Goal: Find specific page/section: Find specific page/section

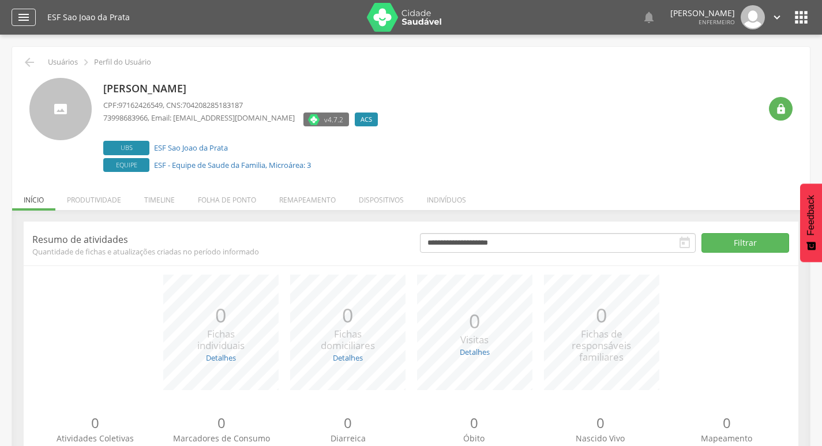
click at [31, 14] on div "" at bounding box center [24, 17] width 24 height 17
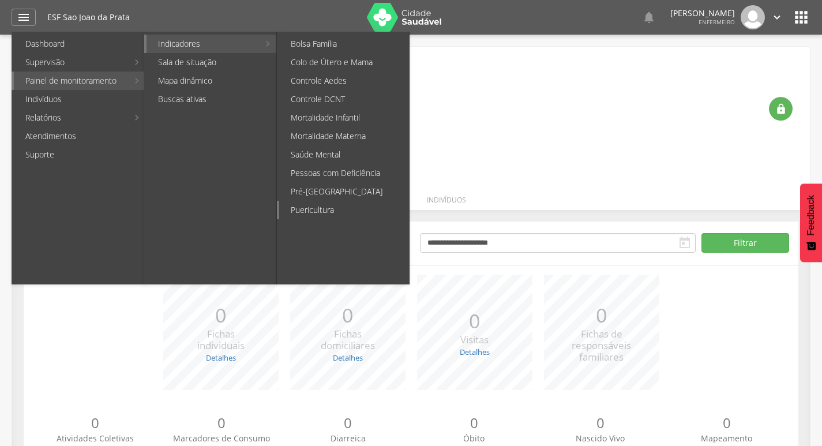
click at [332, 206] on link "Puericultura" at bounding box center [344, 210] width 130 height 18
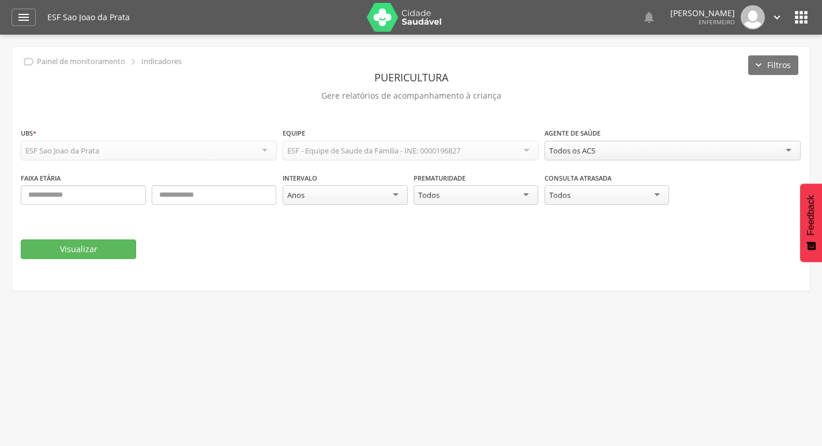
click at [559, 155] on div "Todos os ACS" at bounding box center [572, 150] width 46 height 10
click at [89, 250] on button "Visualizar" at bounding box center [78, 249] width 115 height 20
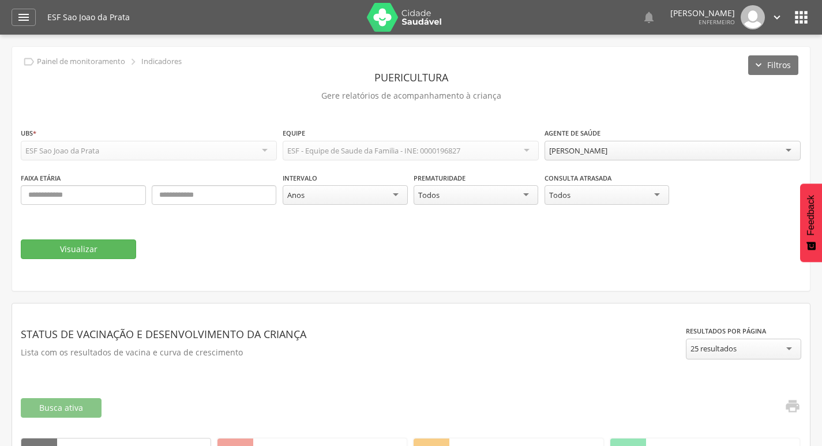
click at [118, 152] on div "ESF Sao Joao da Prata" at bounding box center [149, 151] width 256 height 20
click at [795, 13] on icon "" at bounding box center [801, 17] width 18 height 18
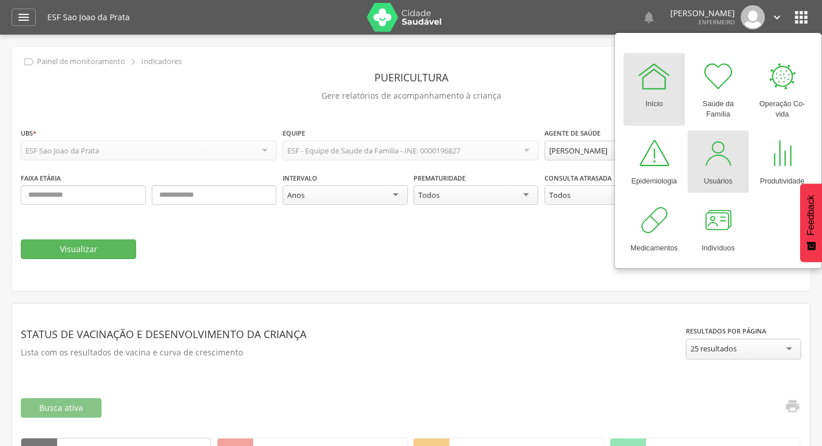
click at [704, 176] on div "Usuários" at bounding box center [717, 179] width 29 height 16
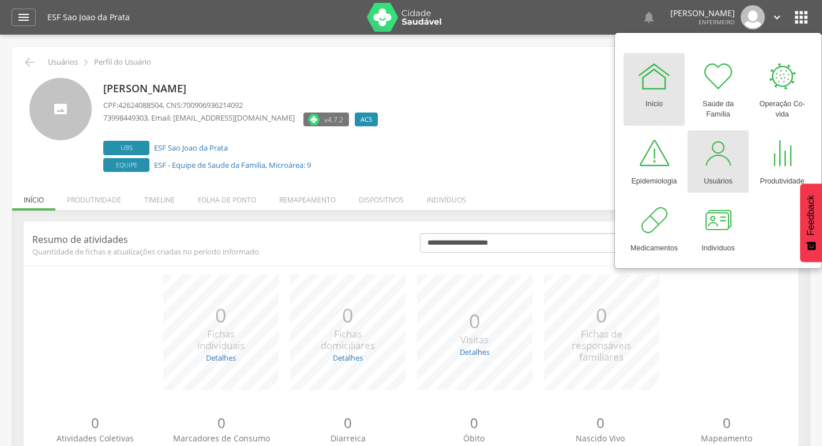
click at [715, 166] on div at bounding box center [718, 153] width 35 height 35
